Goal: Information Seeking & Learning: Learn about a topic

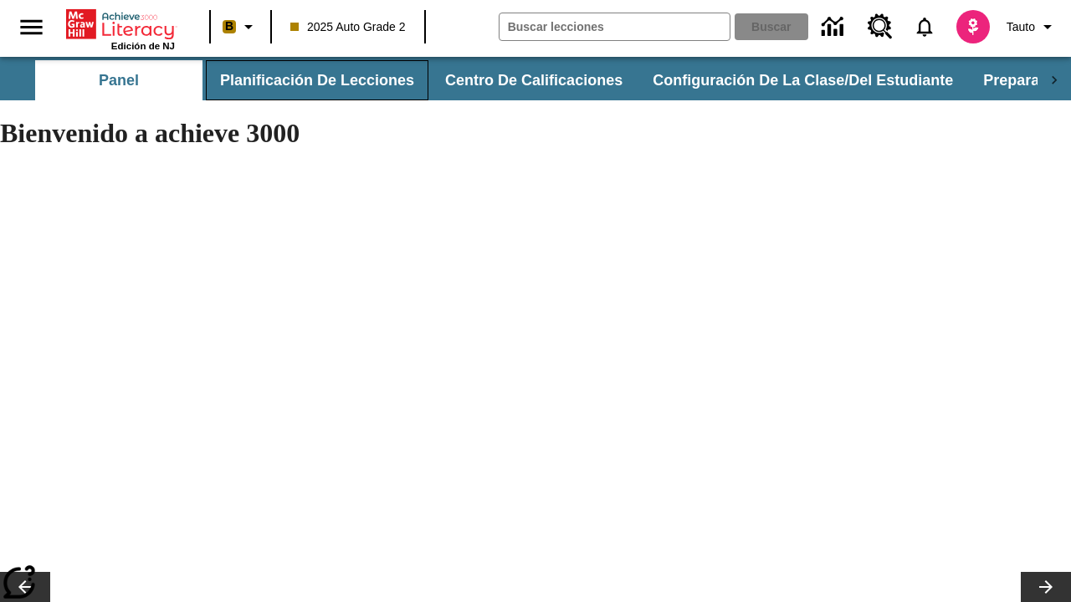
click at [314, 80] on button "Planificación de lecciones" at bounding box center [317, 80] width 223 height 40
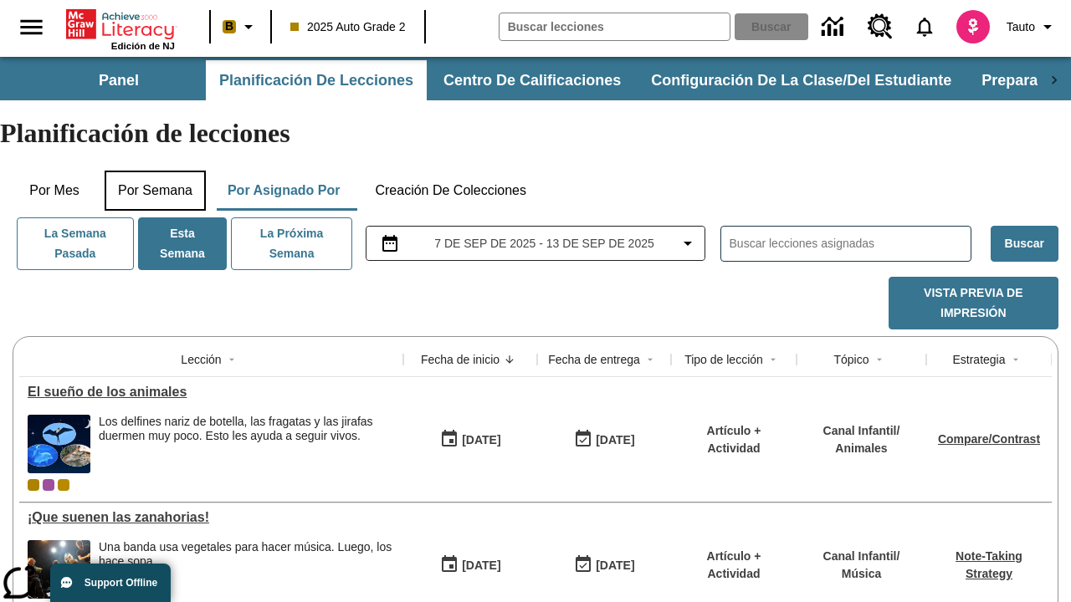
click at [156, 171] on button "Por semana" at bounding box center [155, 191] width 101 height 40
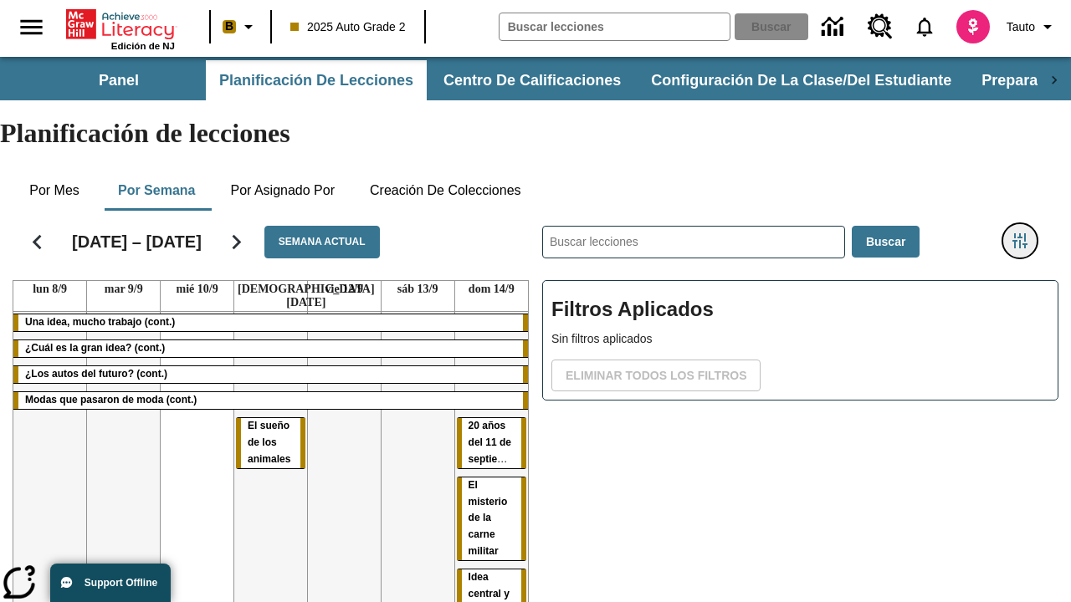
click at [1019, 233] on icon "Menú lateral de filtros" at bounding box center [1019, 240] width 15 height 15
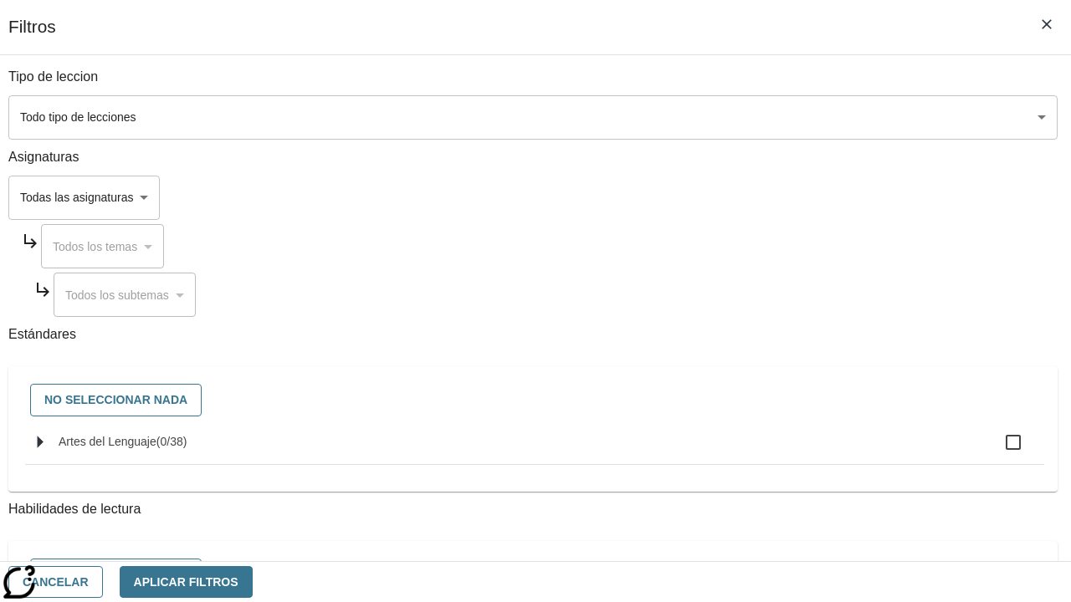
click at [738, 117] on body "[MEDICAL_DATA] al contenido principal Edición de NJ B 2025 Auto Grade 2 Buscar …" at bounding box center [535, 414] width 1071 height 715
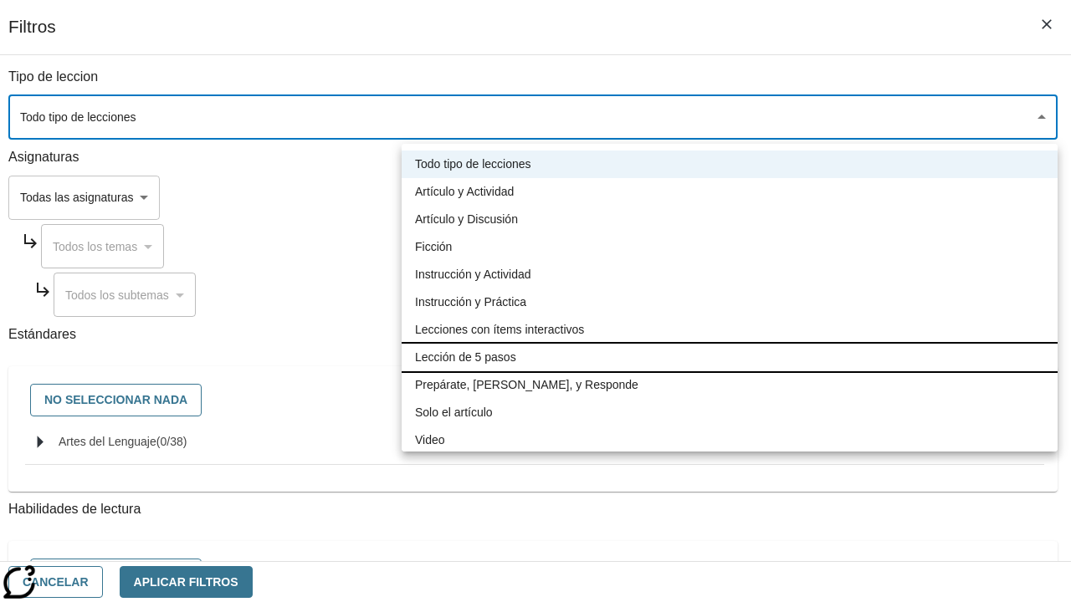
click at [730, 357] on li "Lección de 5 pasos" at bounding box center [730, 358] width 656 height 28
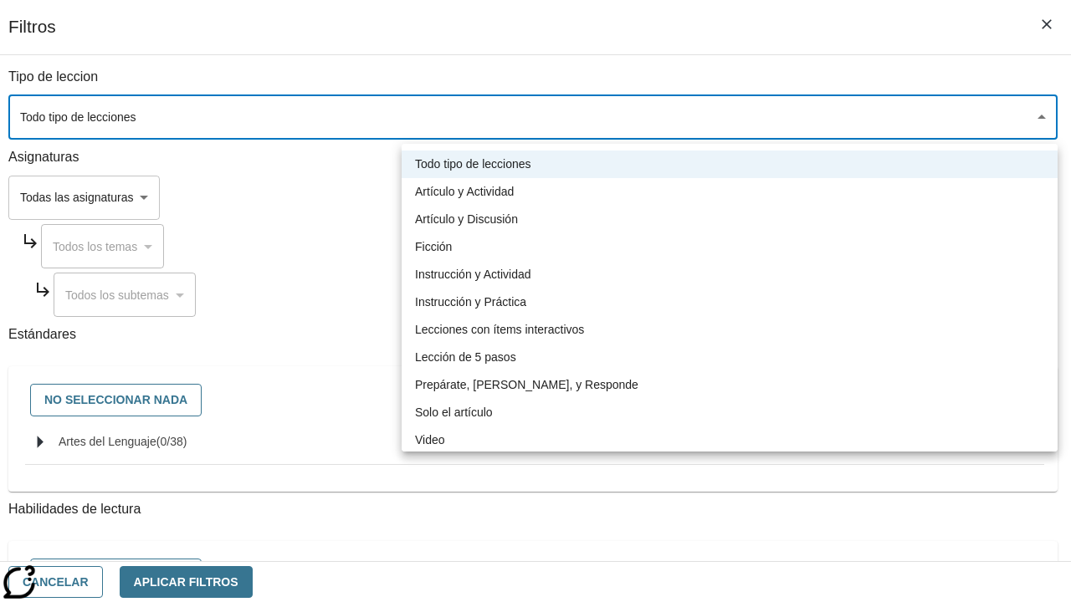
type input "1"
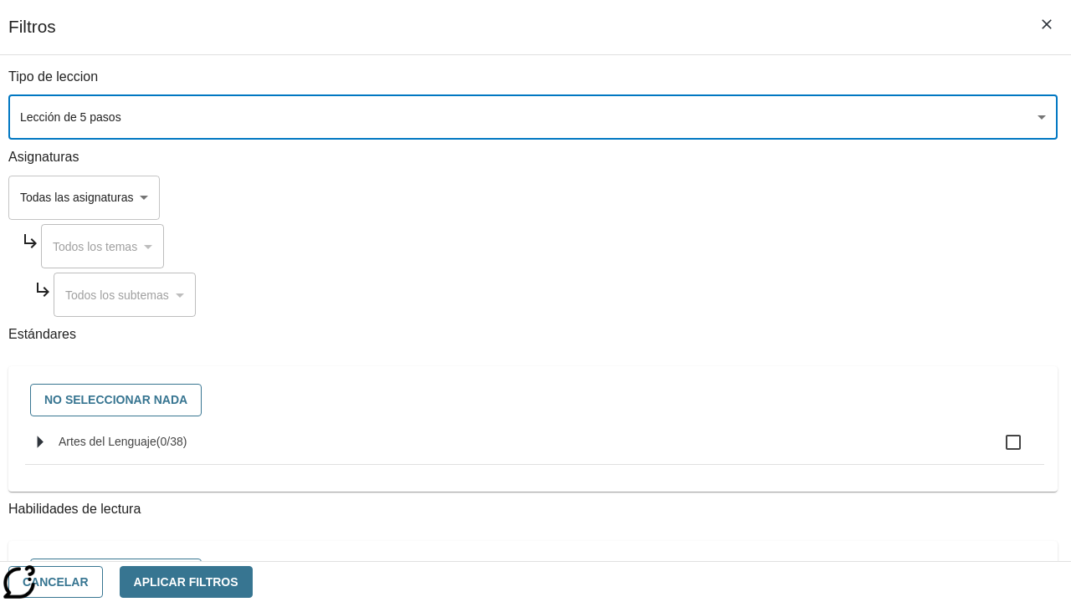
click at [738, 406] on body "[MEDICAL_DATA] al contenido principal Edición de NJ B 2025 Auto Grade 2 Buscar …" at bounding box center [535, 414] width 1071 height 715
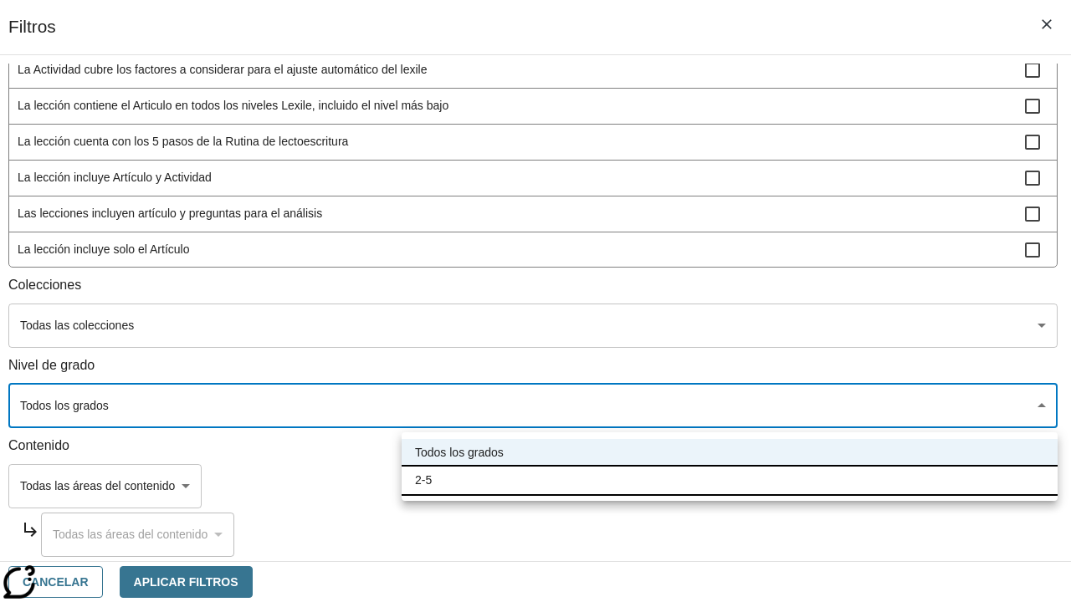
click at [730, 480] on li "2-5" at bounding box center [730, 481] width 656 height 28
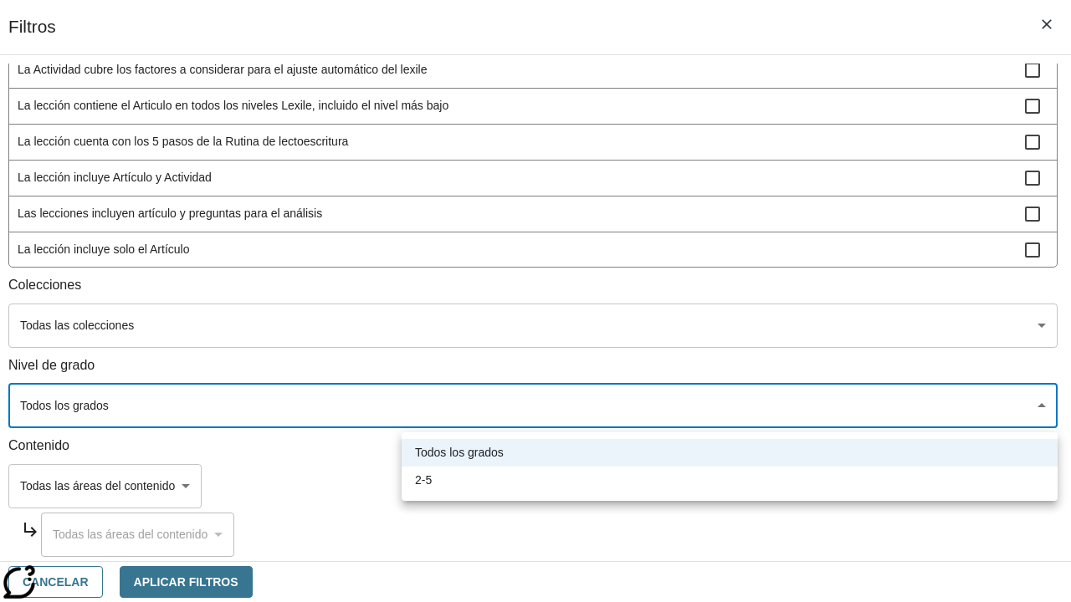
type input "1"
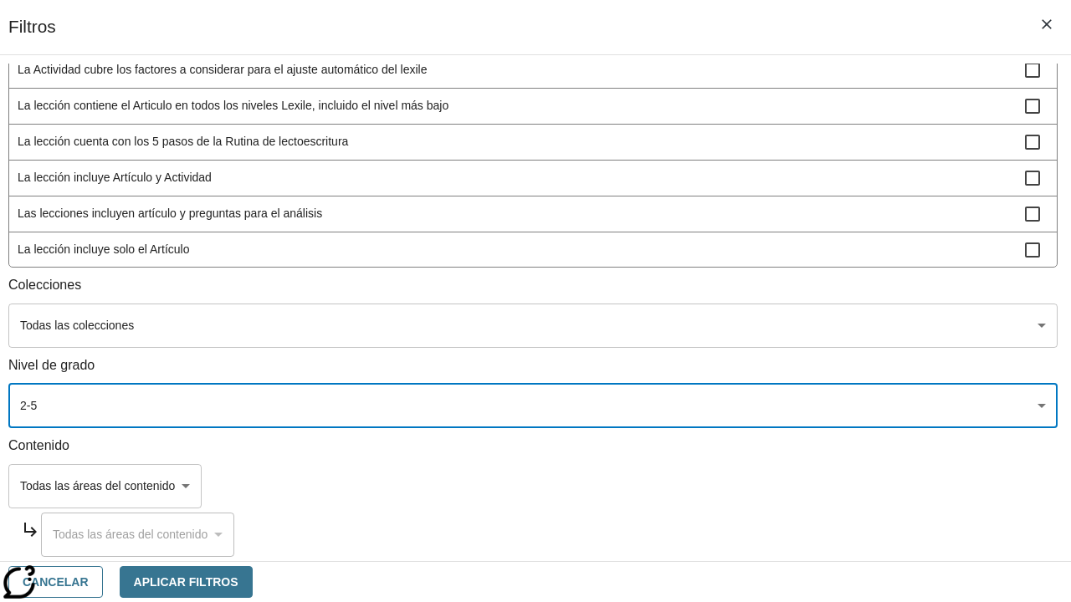
click at [736, 295] on span "La lección incluye video" at bounding box center [521, 286] width 1007 height 18
checkbox input "true"
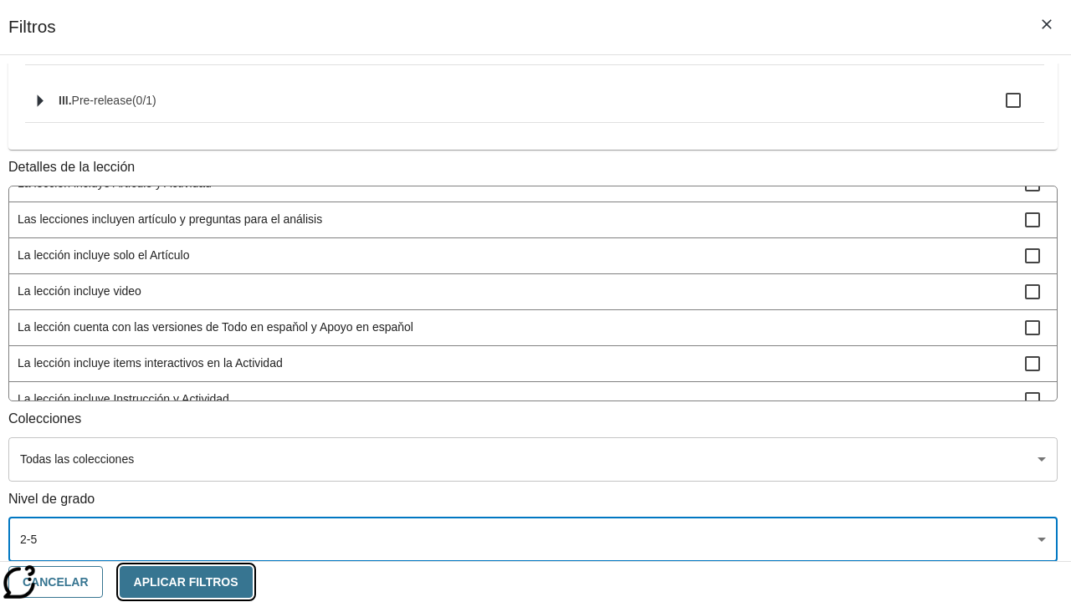
click at [253, 582] on button "Aplicar Filtros" at bounding box center [186, 582] width 133 height 33
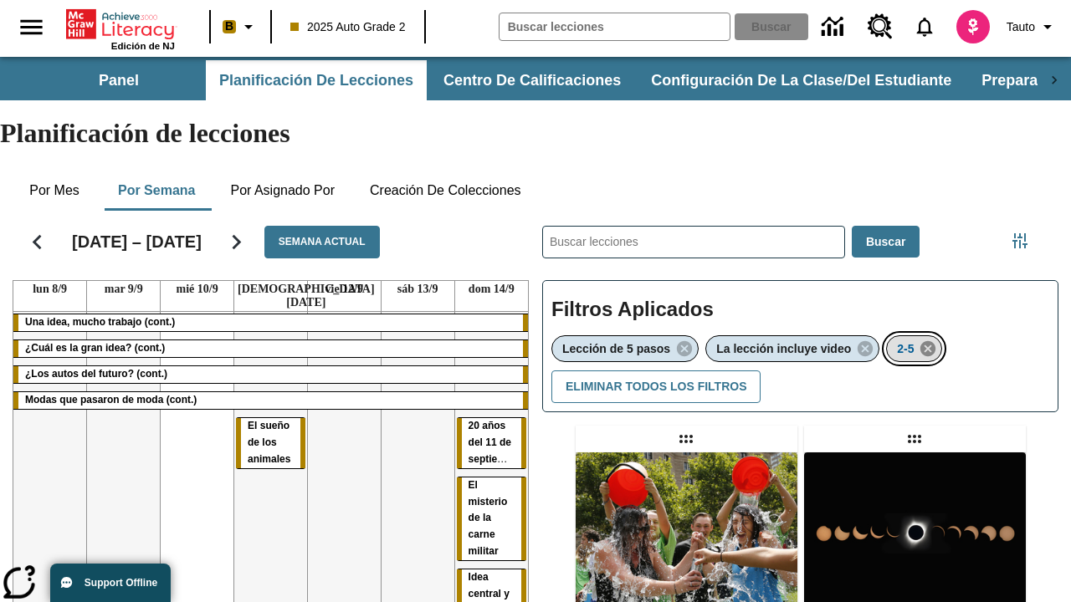
click at [930, 340] on icon "Eliminar 2-5 el ítem seleccionado del filtro" at bounding box center [928, 349] width 18 height 18
click at [1019, 233] on icon "Menú lateral de filtros" at bounding box center [1019, 240] width 15 height 15
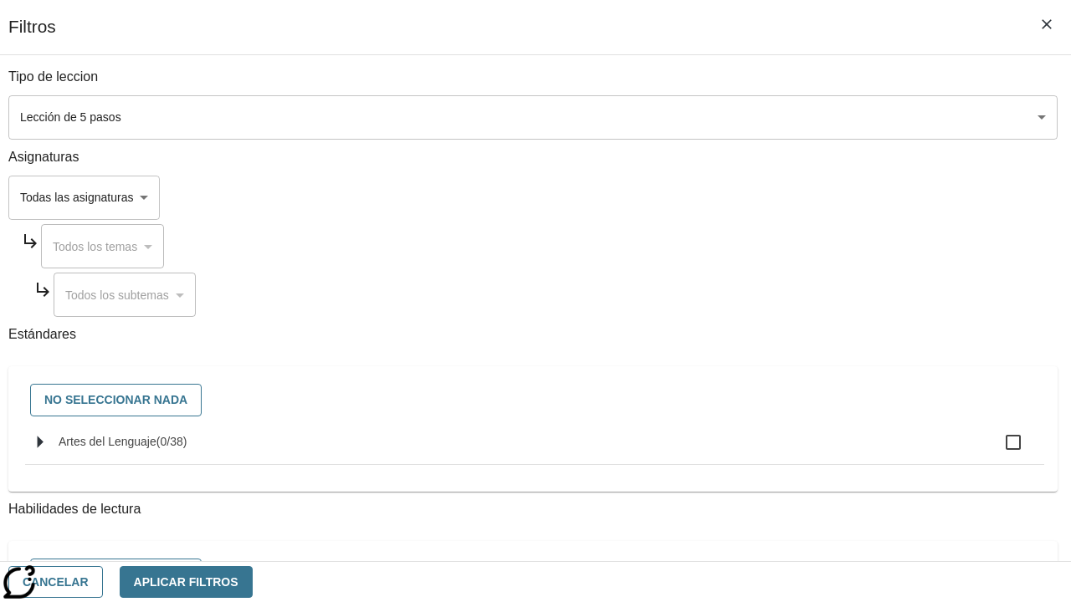
click at [156, 448] on span "Artes del Lenguaje" at bounding box center [108, 441] width 98 height 13
click at [996, 451] on input "Artes del Lenguaje ( 0 / 38 )" at bounding box center [1013, 442] width 35 height 35
checkbox input "true"
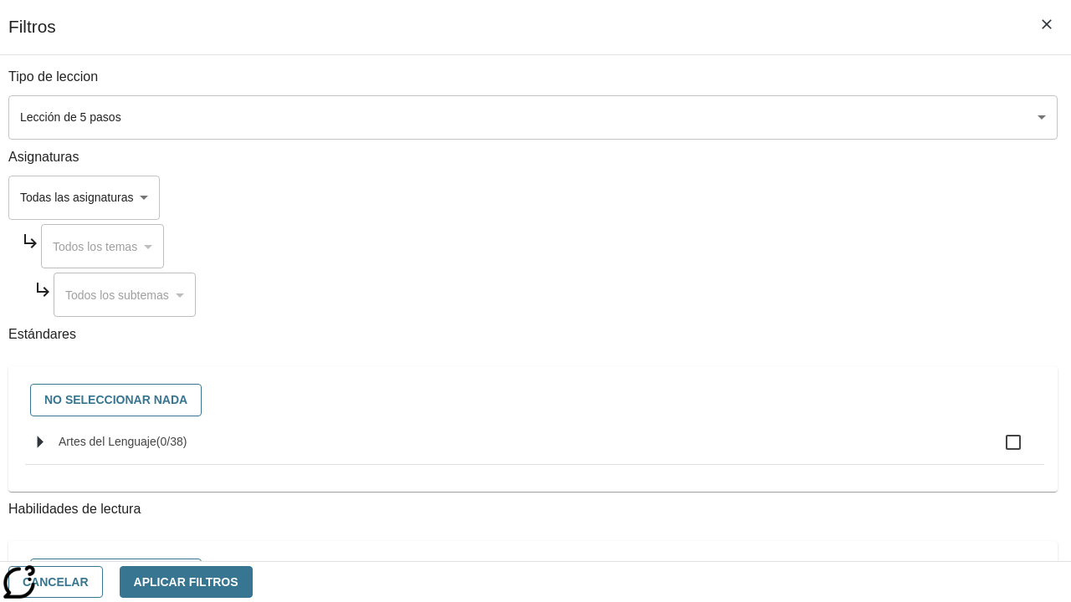
checkbox input "true"
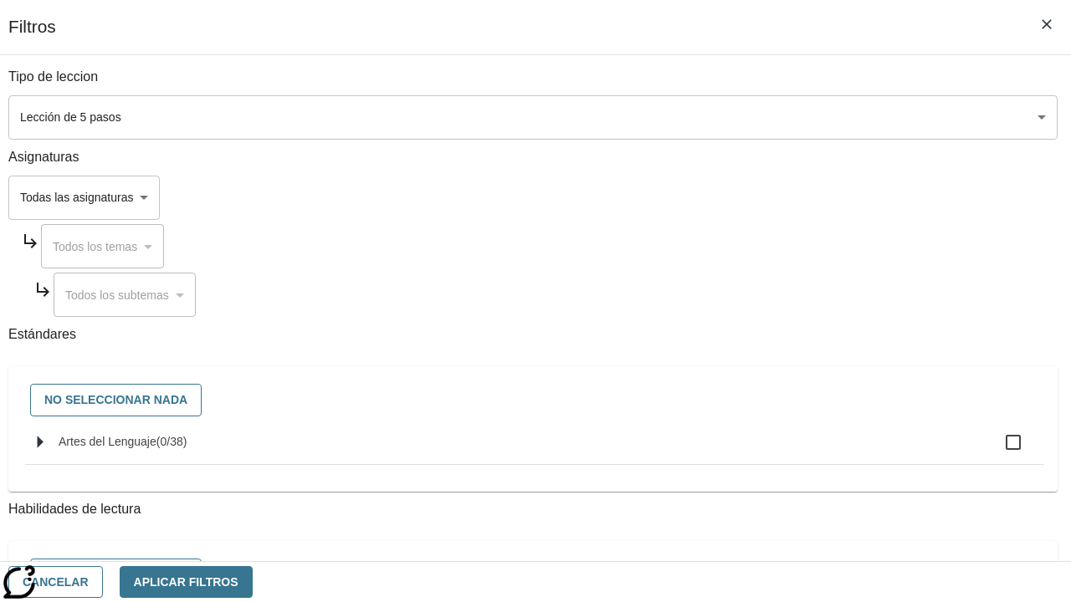
checkbox input "true"
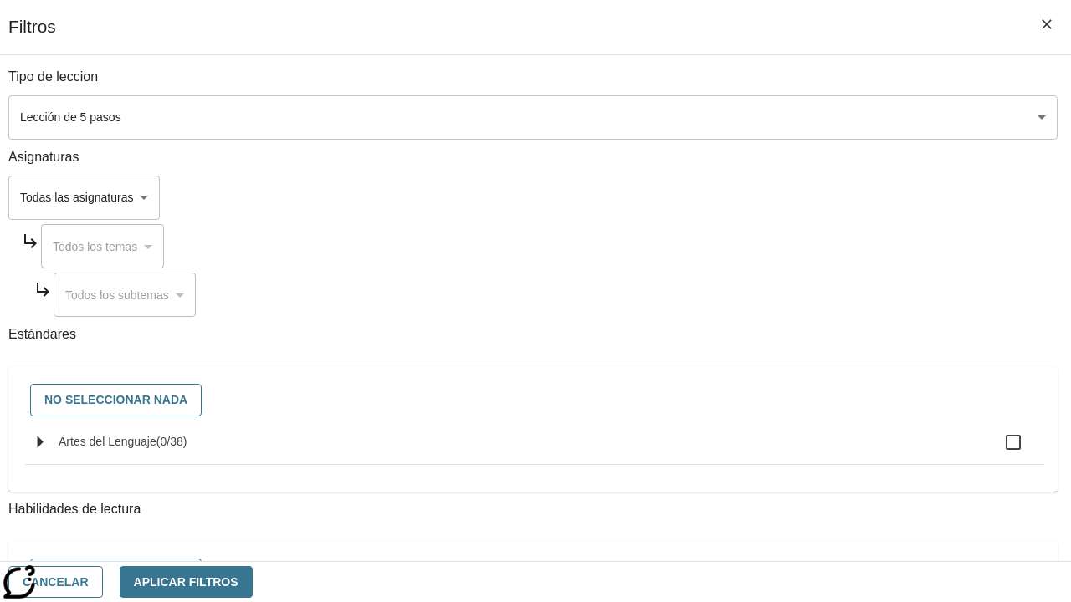
checkbox input "true"
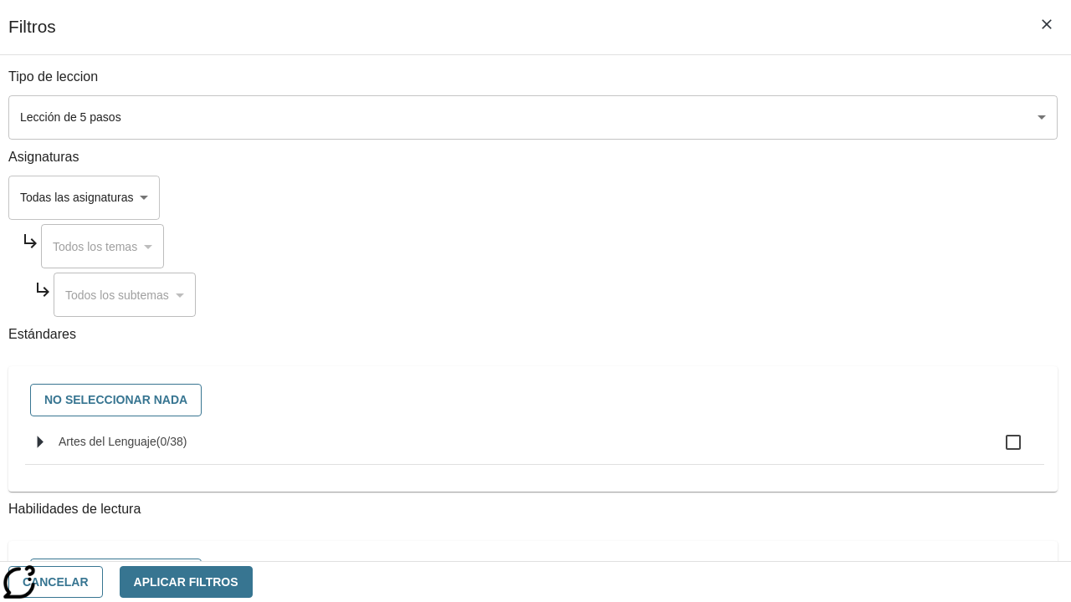
checkbox input "true"
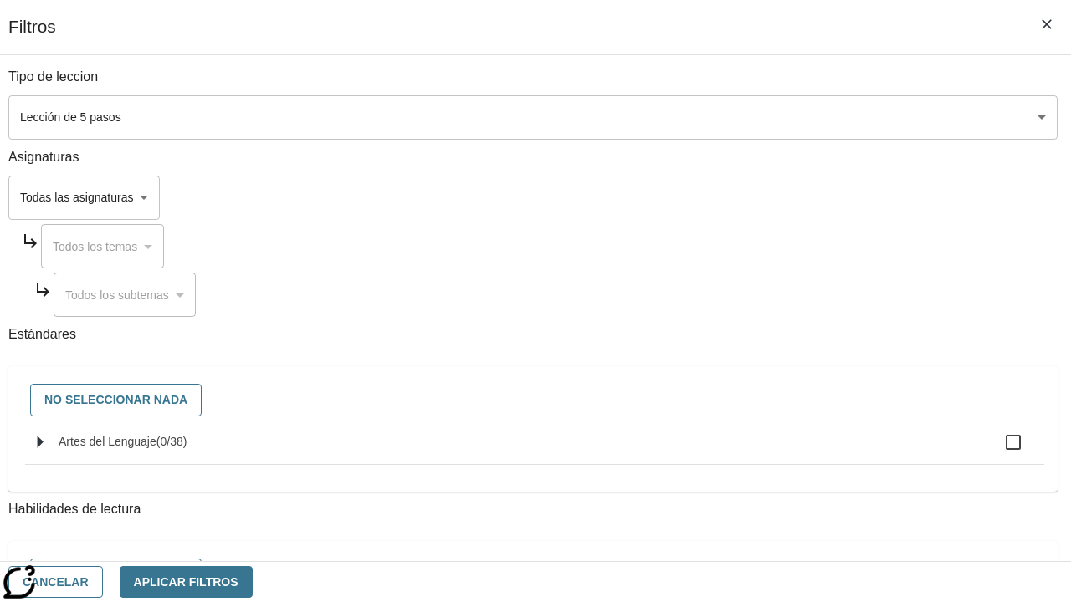
checkbox input "true"
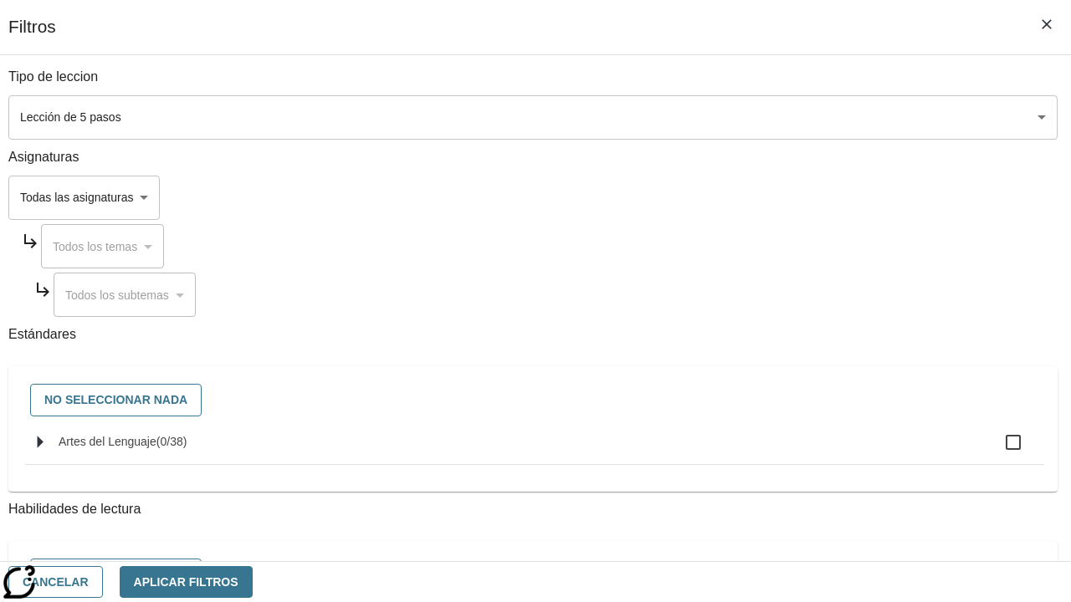
checkbox input "true"
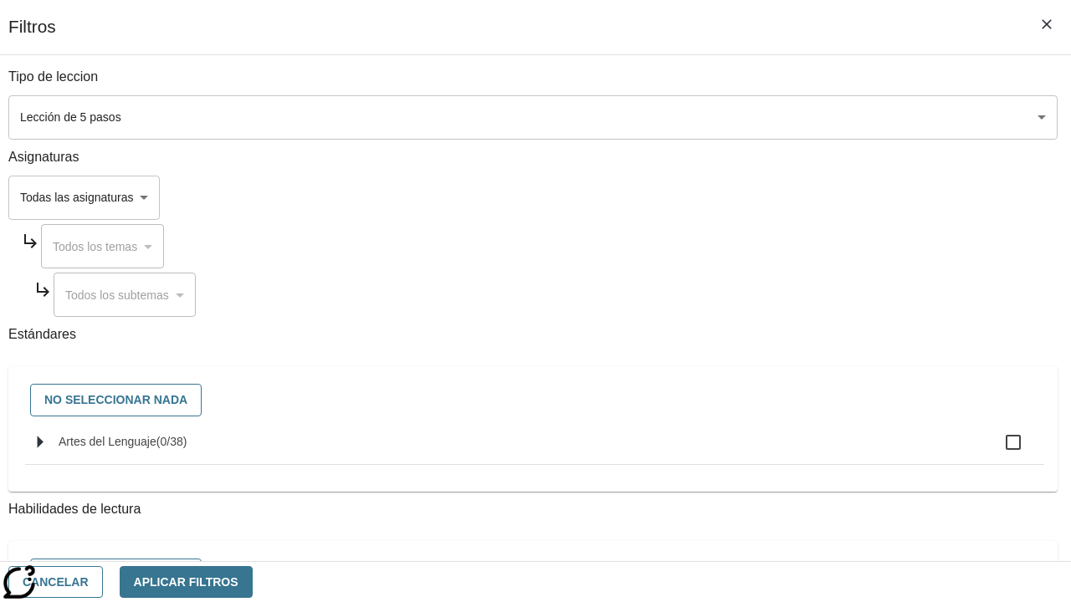
checkbox input "true"
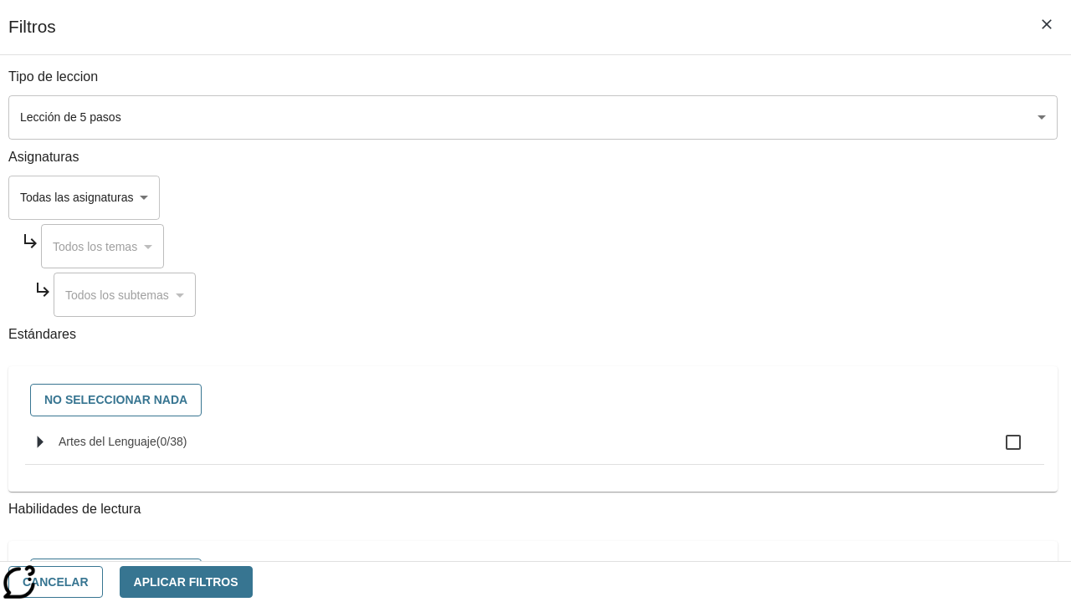
checkbox input "true"
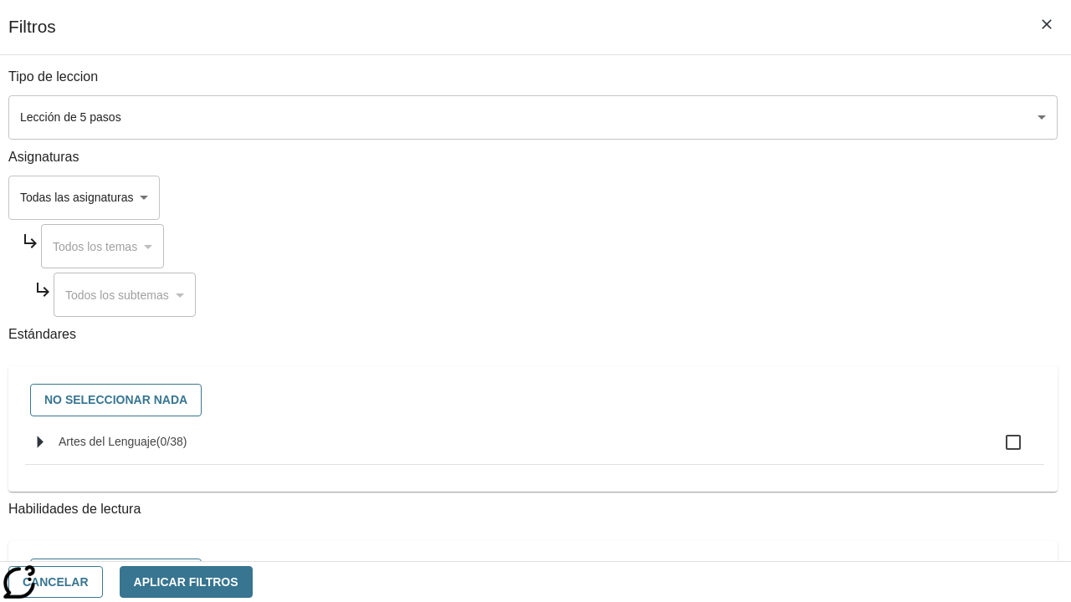
checkbox input "true"
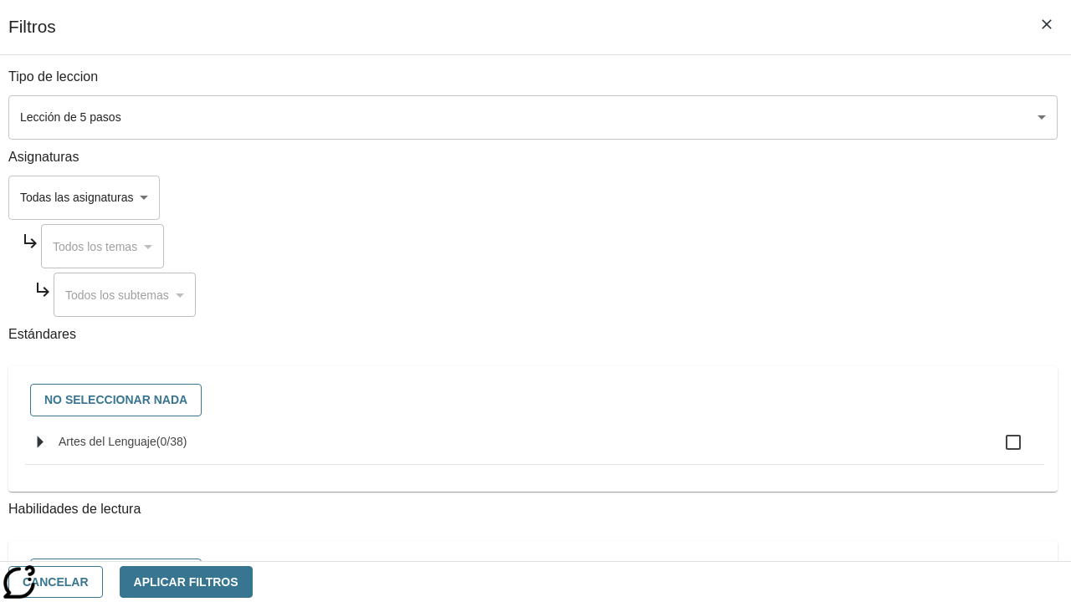
checkbox input "true"
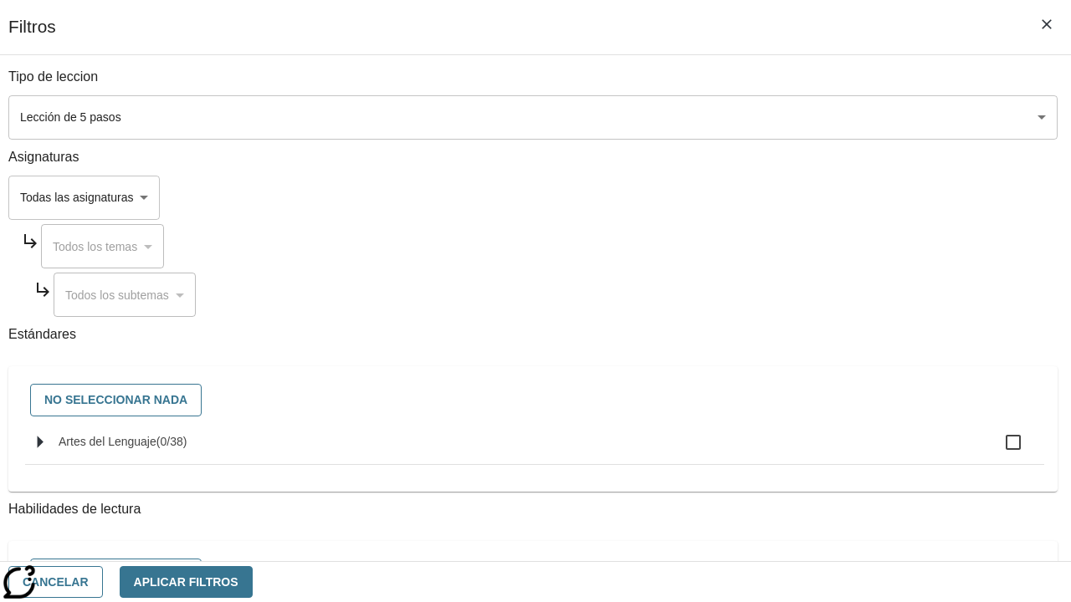
checkbox input "true"
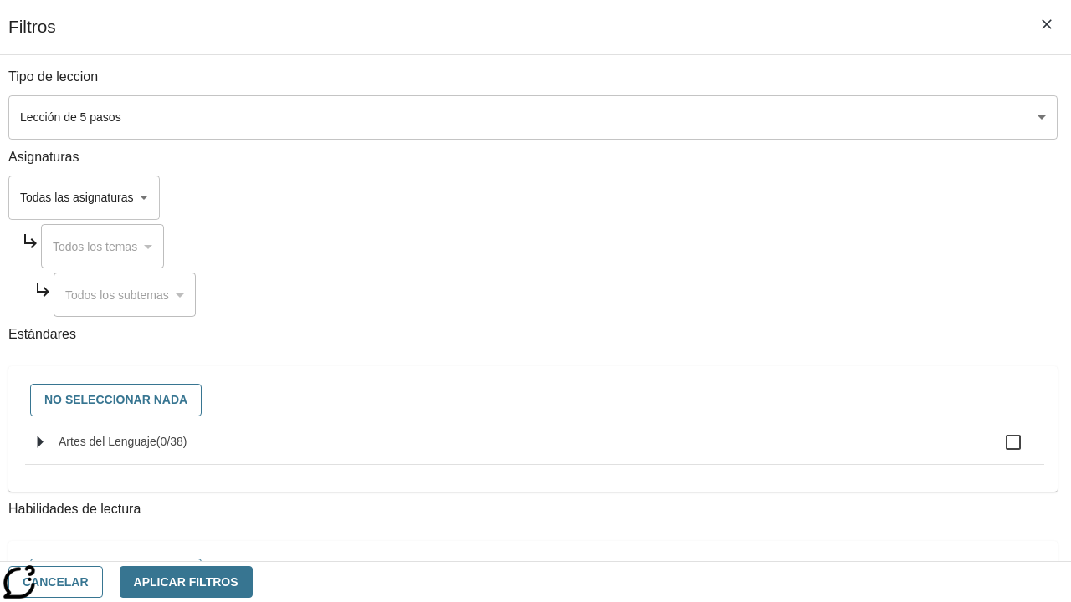
checkbox input "true"
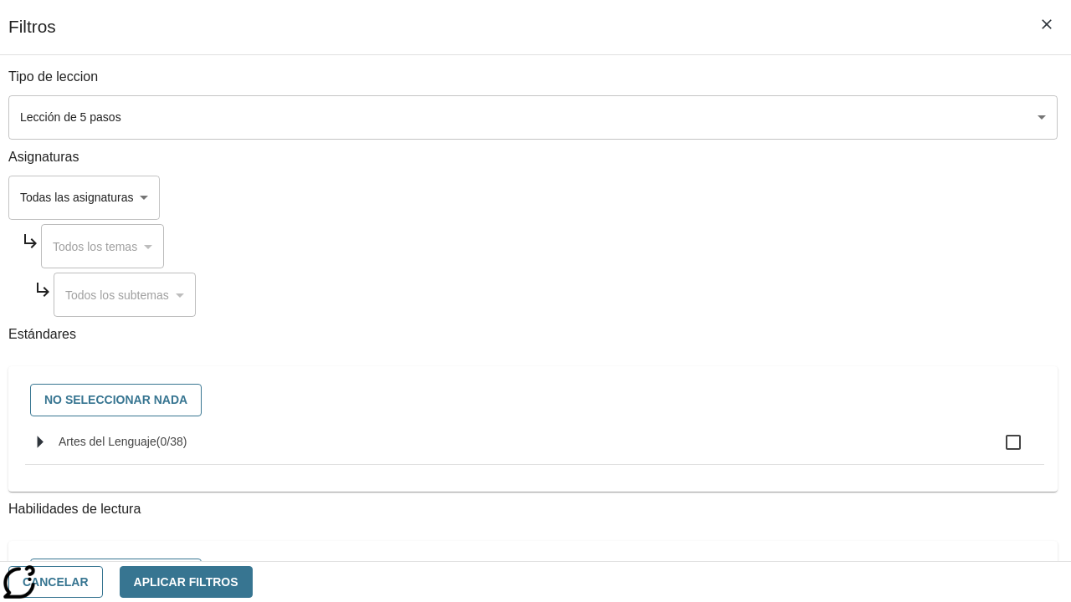
checkbox input "true"
click at [253, 582] on button "Aplicar Filtros" at bounding box center [186, 582] width 133 height 33
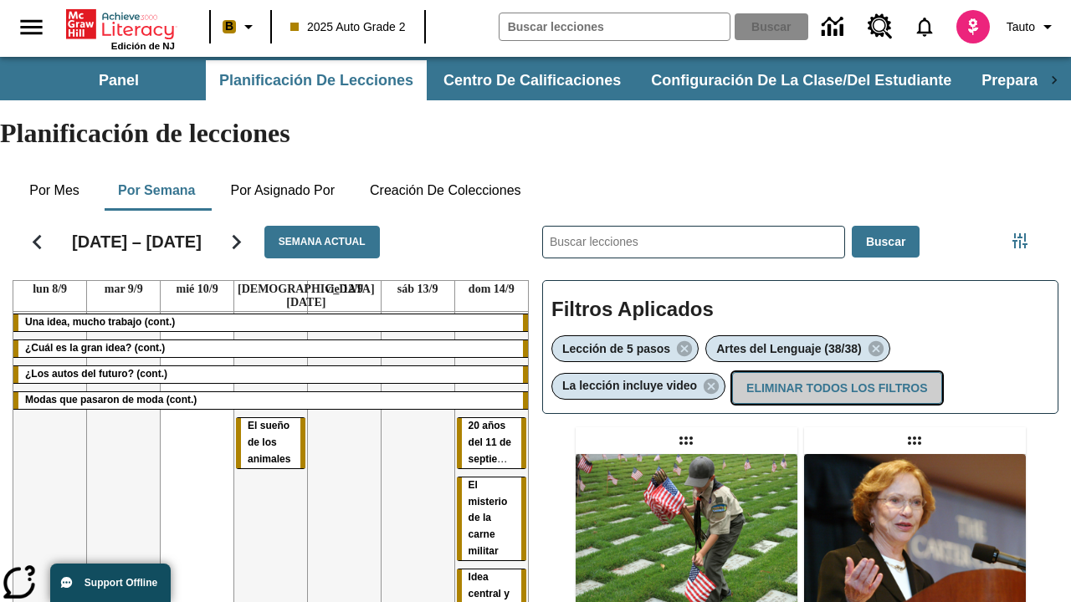
click at [835, 372] on button "Eliminar todos los filtros" at bounding box center [836, 388] width 209 height 33
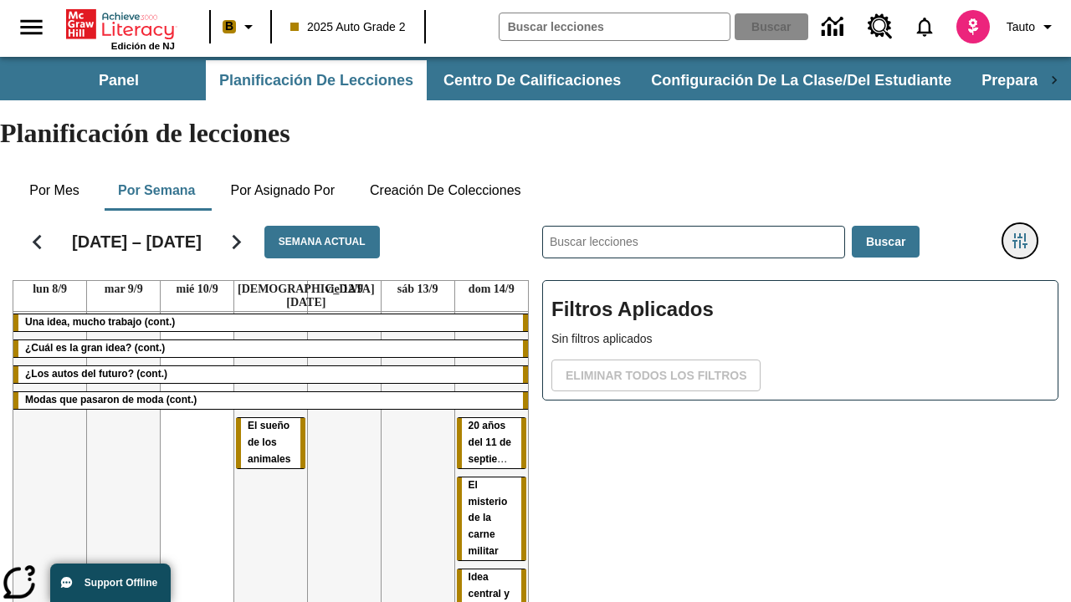
click at [1019, 233] on icon "Menú lateral de filtros" at bounding box center [1019, 240] width 15 height 15
